Goal: Entertainment & Leisure: Browse casually

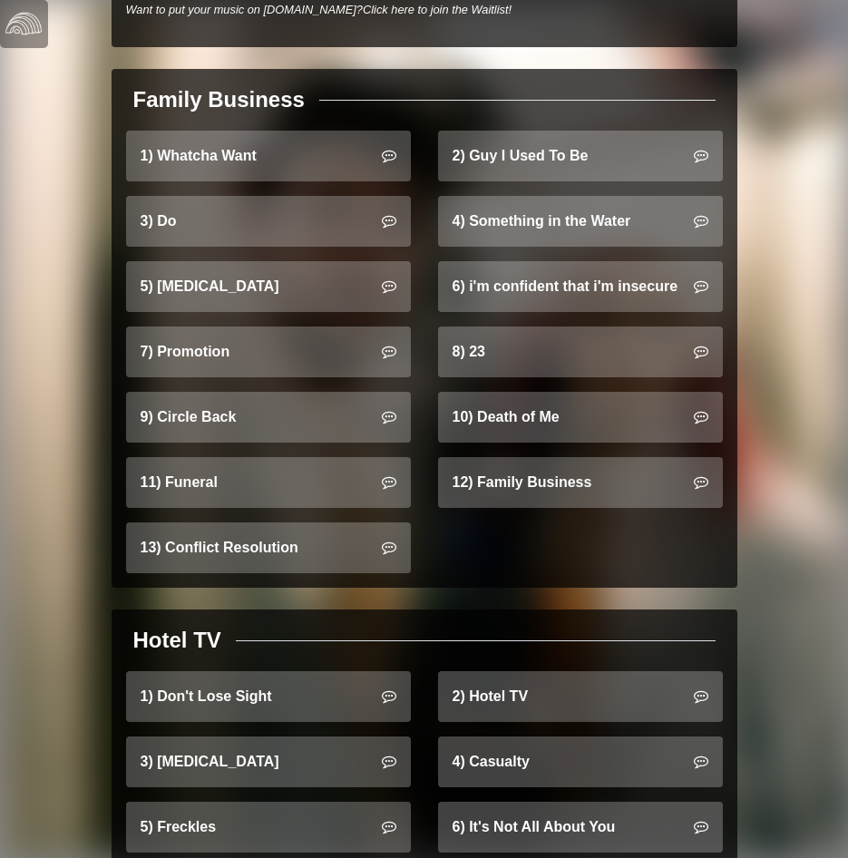
scroll to position [1451, 0]
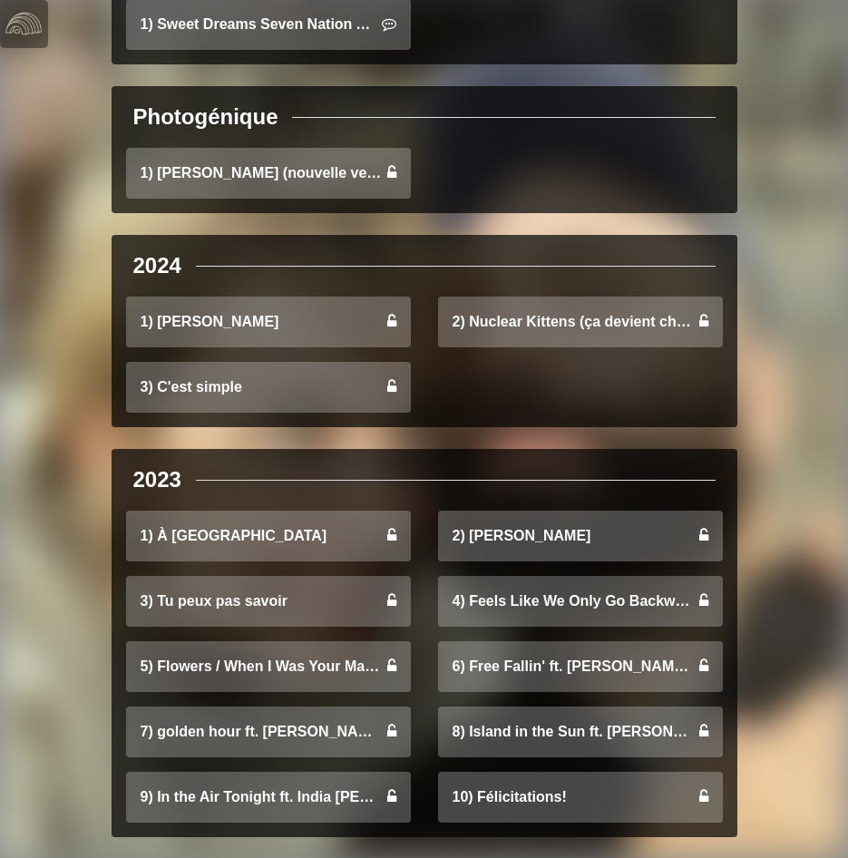
scroll to position [544, 0]
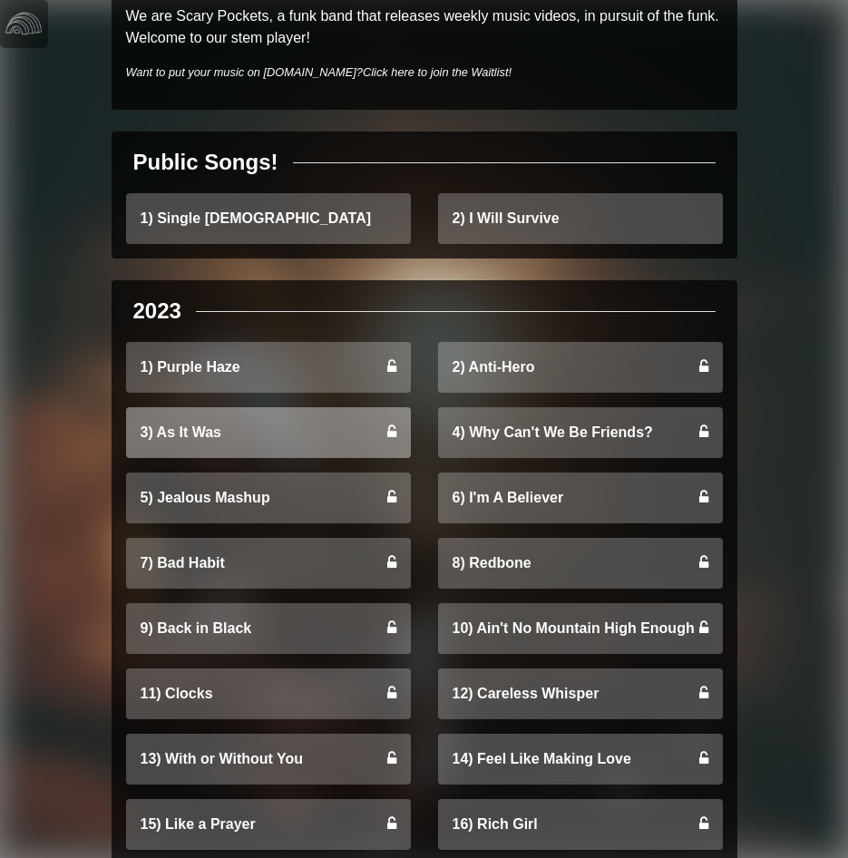
scroll to position [181, 0]
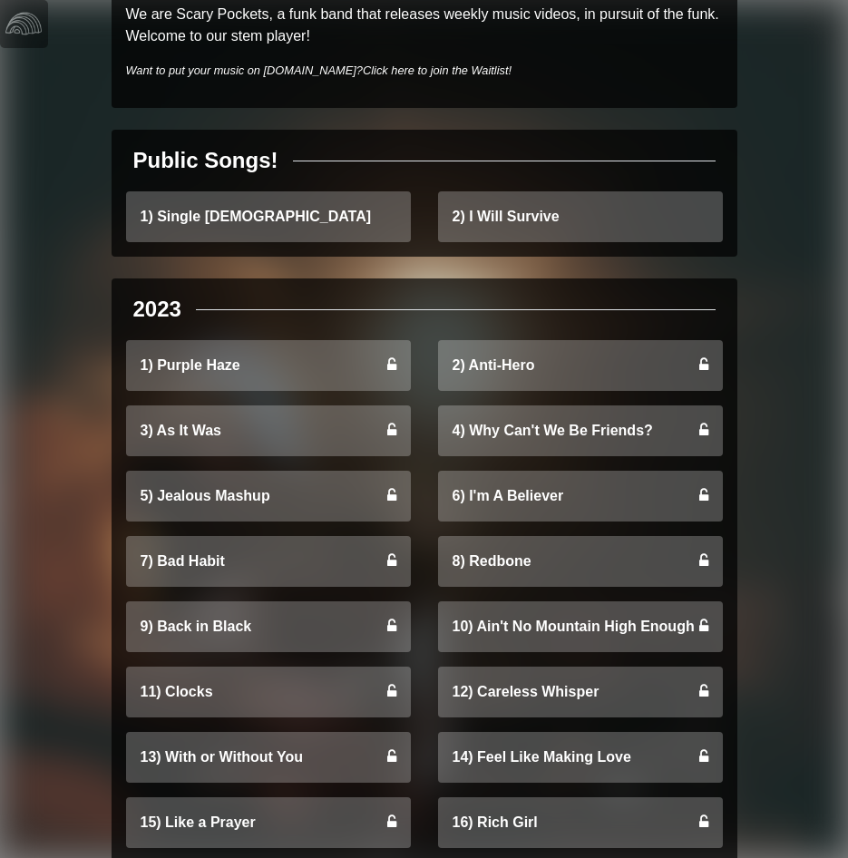
drag, startPoint x: 192, startPoint y: 205, endPoint x: 700, endPoint y: 170, distance: 508.8
click at [700, 172] on div "Public Songs!" at bounding box center [424, 160] width 597 height 33
